Goal: Transaction & Acquisition: Purchase product/service

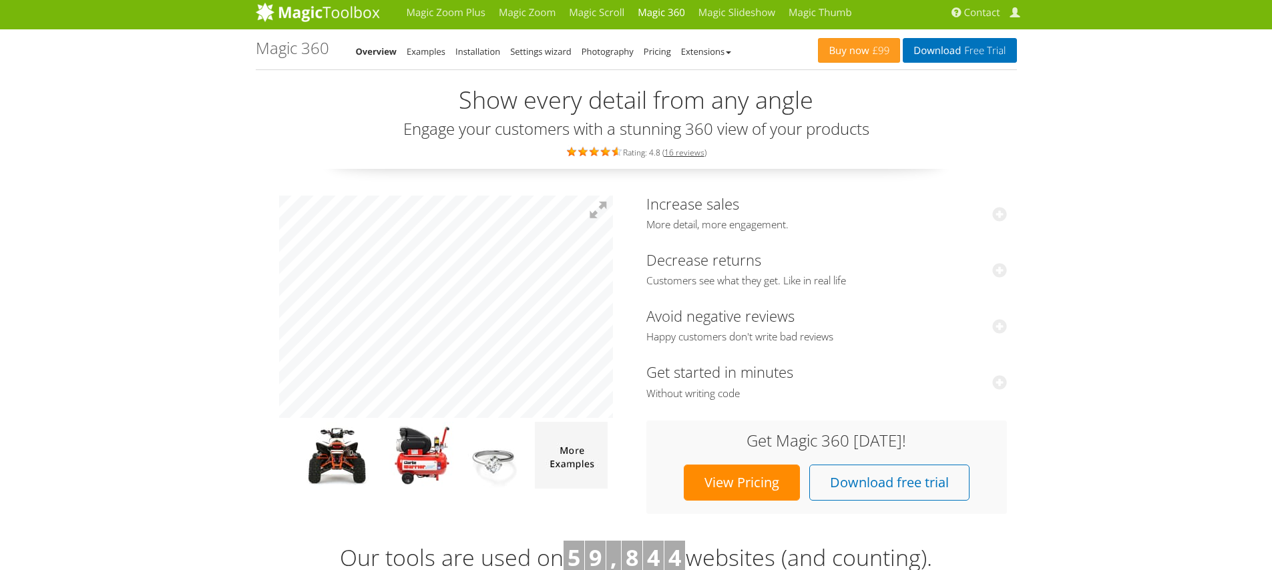
scroll to position [5, 0]
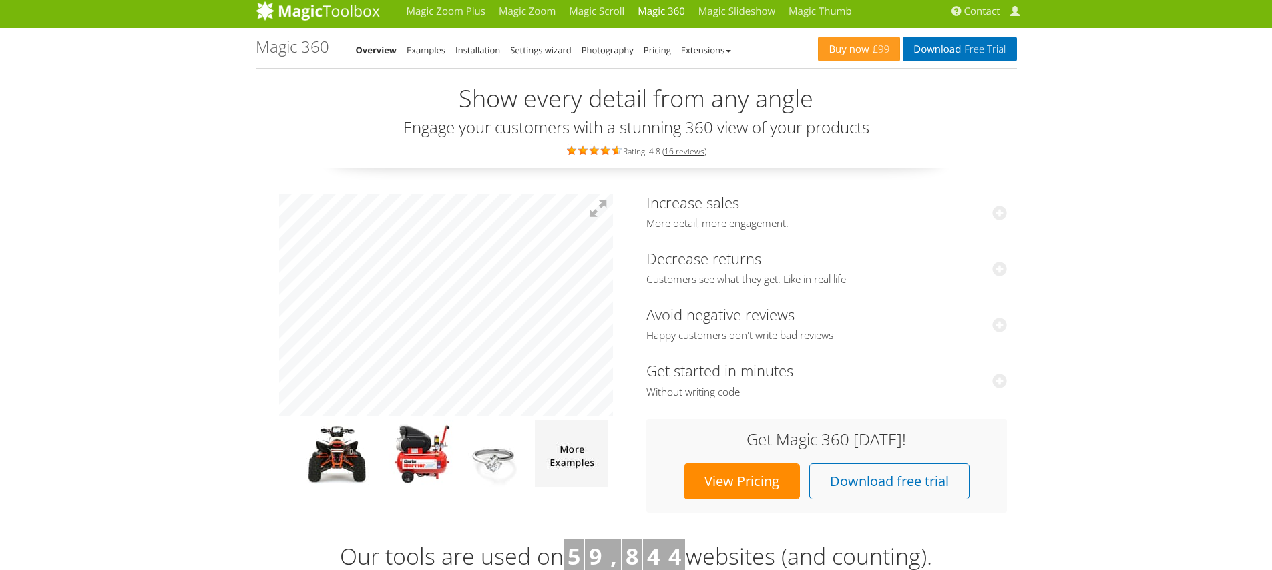
click at [720, 482] on link "View Pricing" at bounding box center [742, 481] width 116 height 36
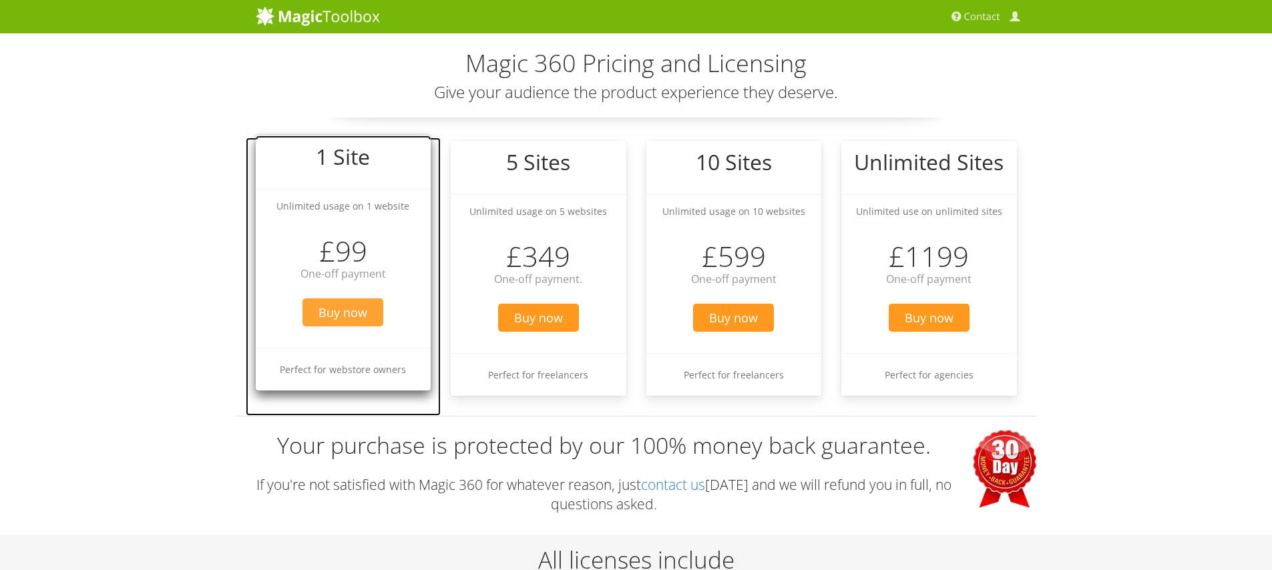
click at [347, 316] on span "Buy now" at bounding box center [343, 313] width 81 height 28
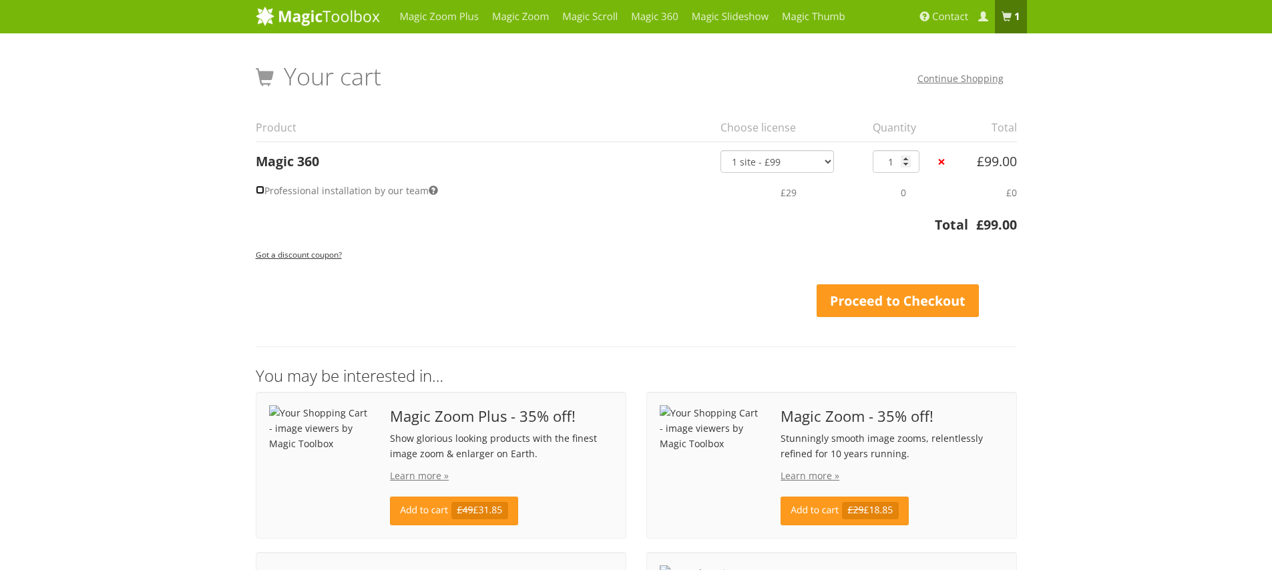
click at [262, 189] on input "Professional installation by our team" at bounding box center [260, 190] width 9 height 9
checkbox input "true"
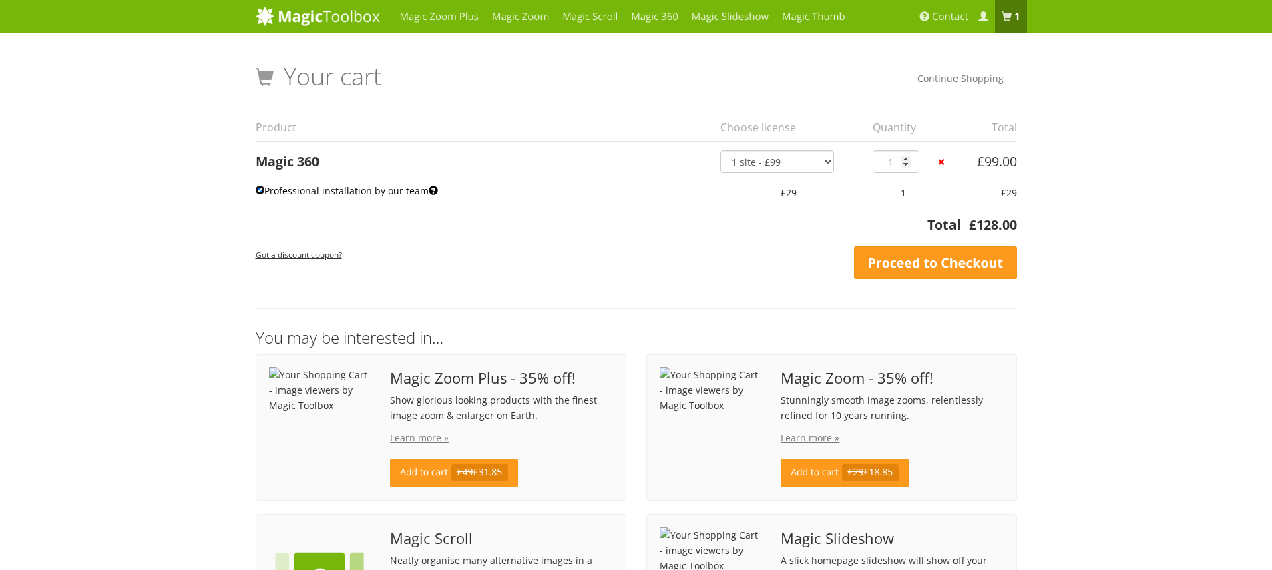
click at [262, 189] on input "Professional installation by our team" at bounding box center [260, 190] width 9 height 9
checkbox input "false"
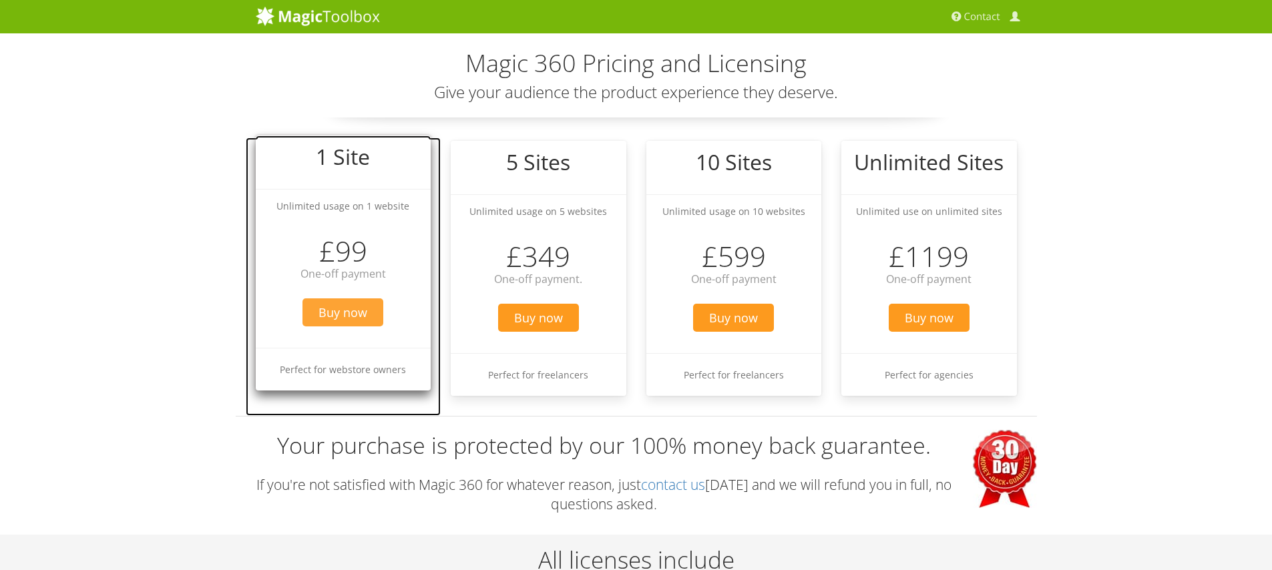
click at [348, 313] on span "Buy now" at bounding box center [343, 313] width 81 height 28
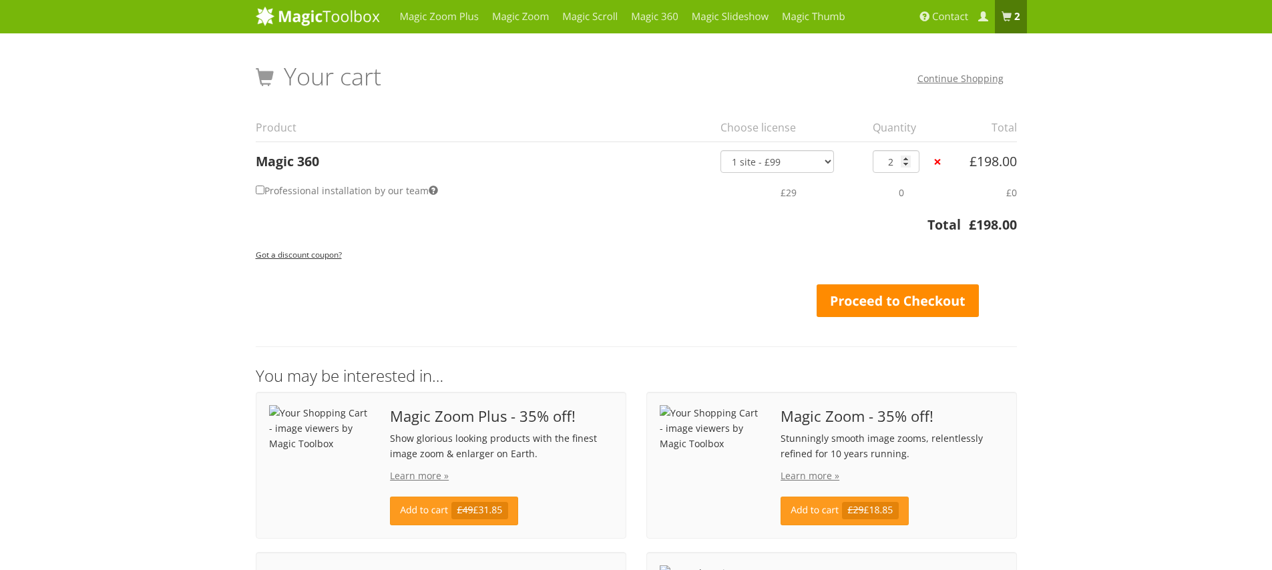
click at [852, 304] on link "Proceed to Checkout" at bounding box center [898, 301] width 163 height 33
click at [911, 165] on input "2" at bounding box center [896, 161] width 47 height 23
type input "1"
click at [906, 164] on input "1" at bounding box center [896, 161] width 47 height 23
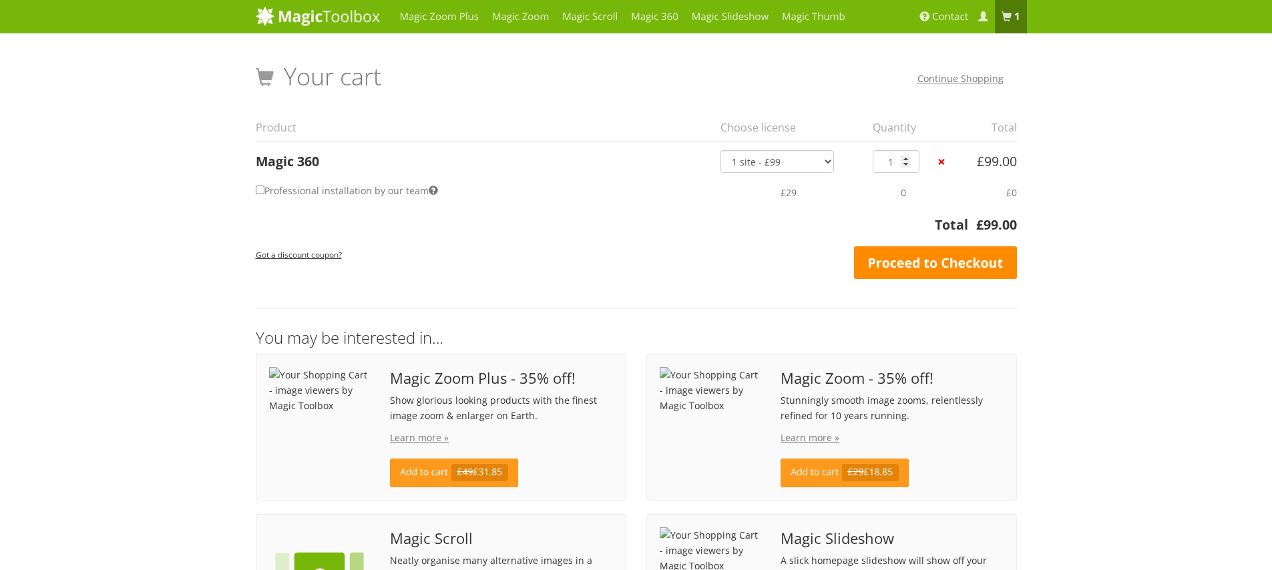
drag, startPoint x: 1002, startPoint y: 258, endPoint x: 975, endPoint y: 268, distance: 28.5
click at [1002, 258] on link "Proceed to Checkout" at bounding box center [935, 262] width 163 height 33
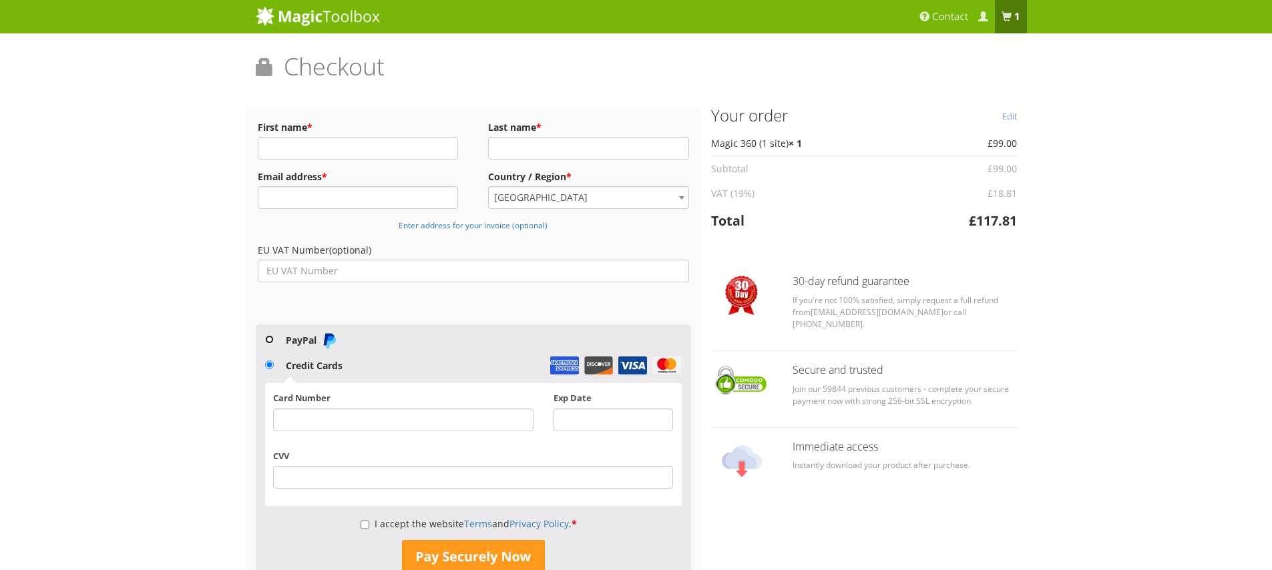
click at [272, 339] on input "PayPal" at bounding box center [269, 339] width 9 height 9
radio input "true"
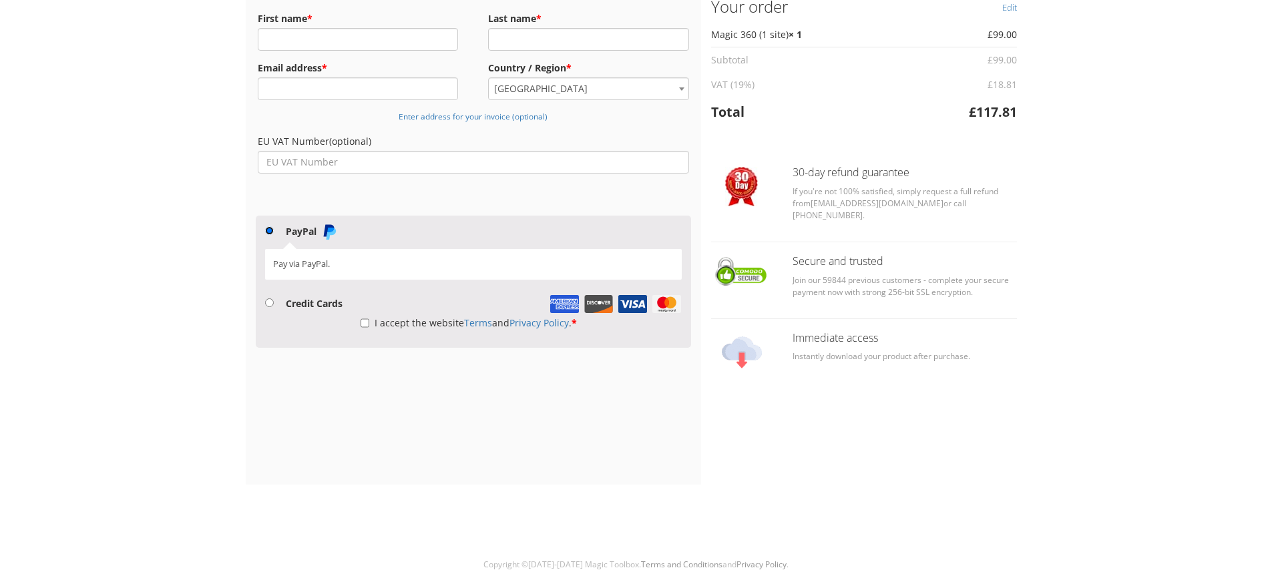
scroll to position [116, 0]
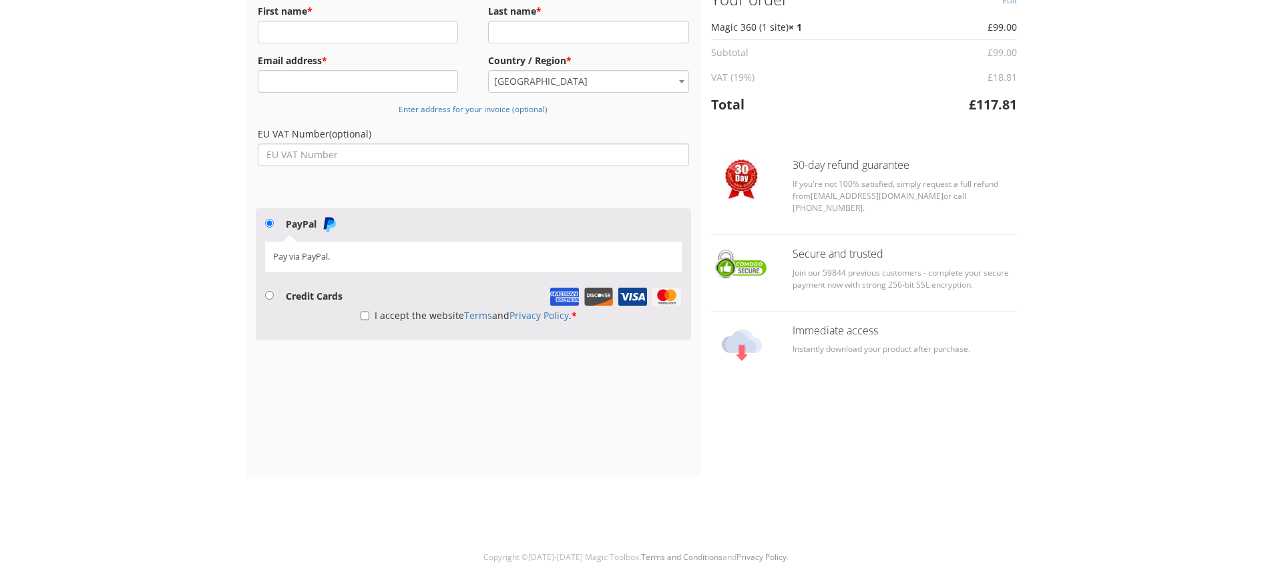
click at [172, 355] on div "Magic Zoom Plus Magic Zoom Magic Scroll Magic 360 Magic Slideshow Magic Thumb" at bounding box center [636, 227] width 1272 height 687
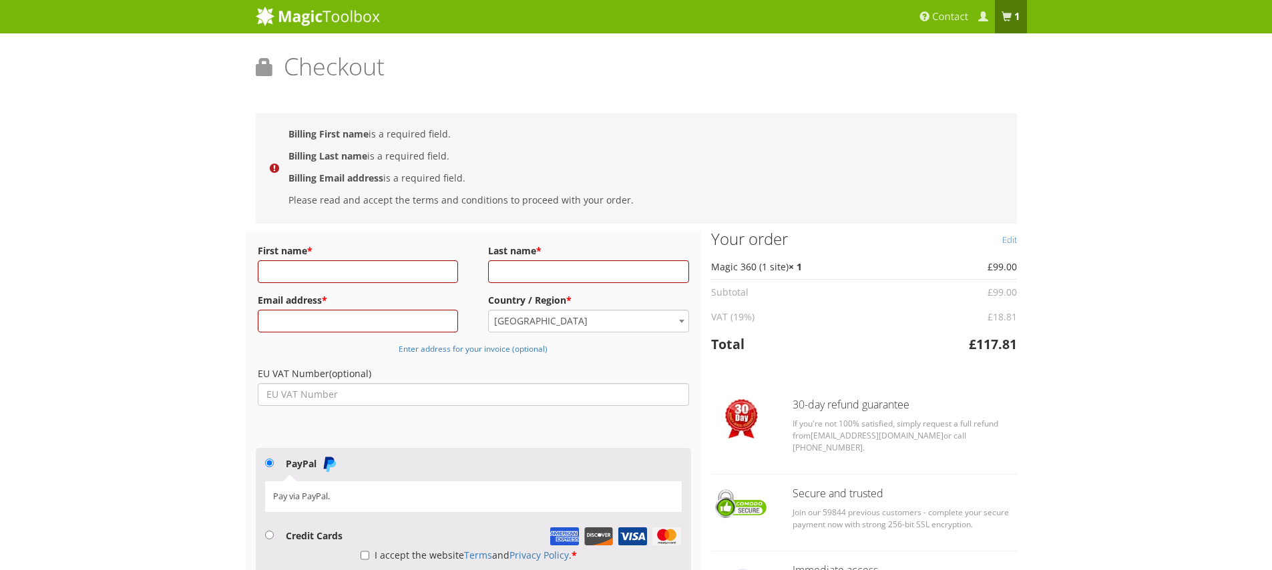
scroll to position [3, 0]
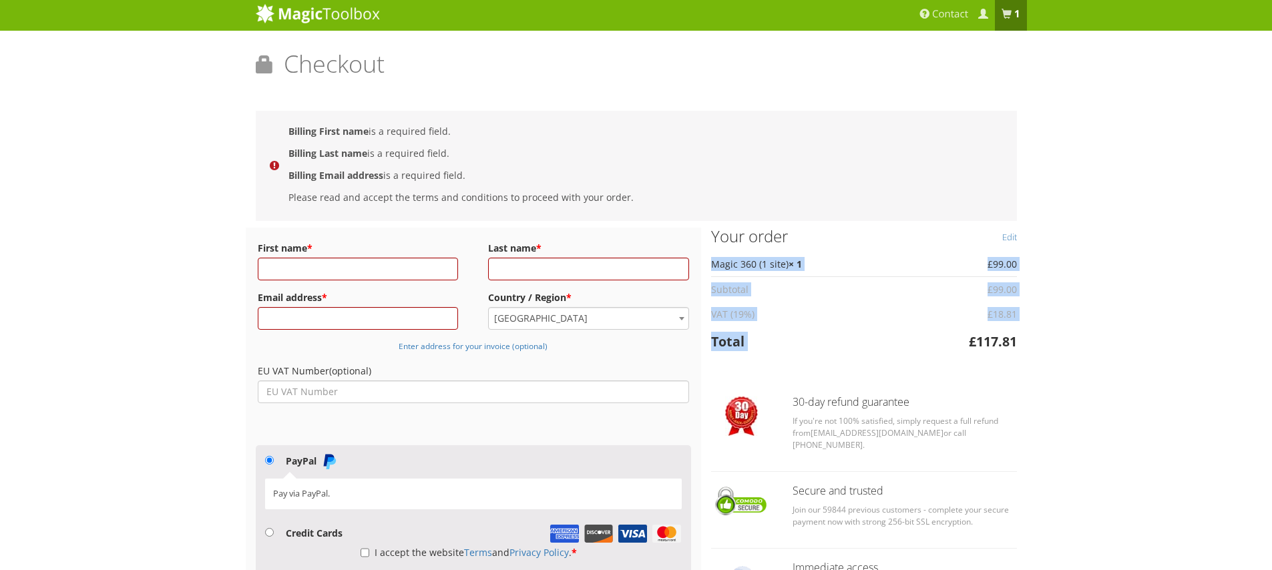
drag, startPoint x: 1020, startPoint y: 340, endPoint x: 968, endPoint y: 339, distance: 52.1
click at [968, 339] on div "Edit Your order Product Total Magic 360 (1 site) × 1 £ 99.00 Subtotal £ 99.00 V…" at bounding box center [864, 415] width 326 height 375
copy table "Product Total Magic 360 (1 site) × 1 £ 99.00 Subtotal £ 99.00 VAT (19%) £ 18.81…"
